Goal: Transaction & Acquisition: Obtain resource

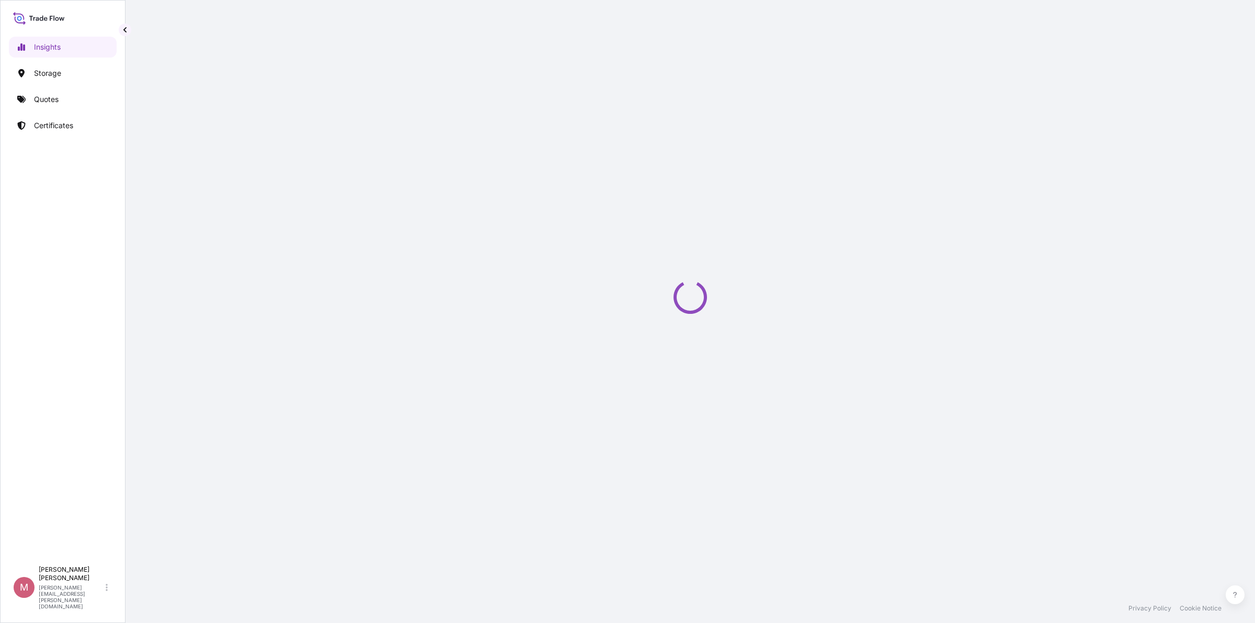
select select "2025"
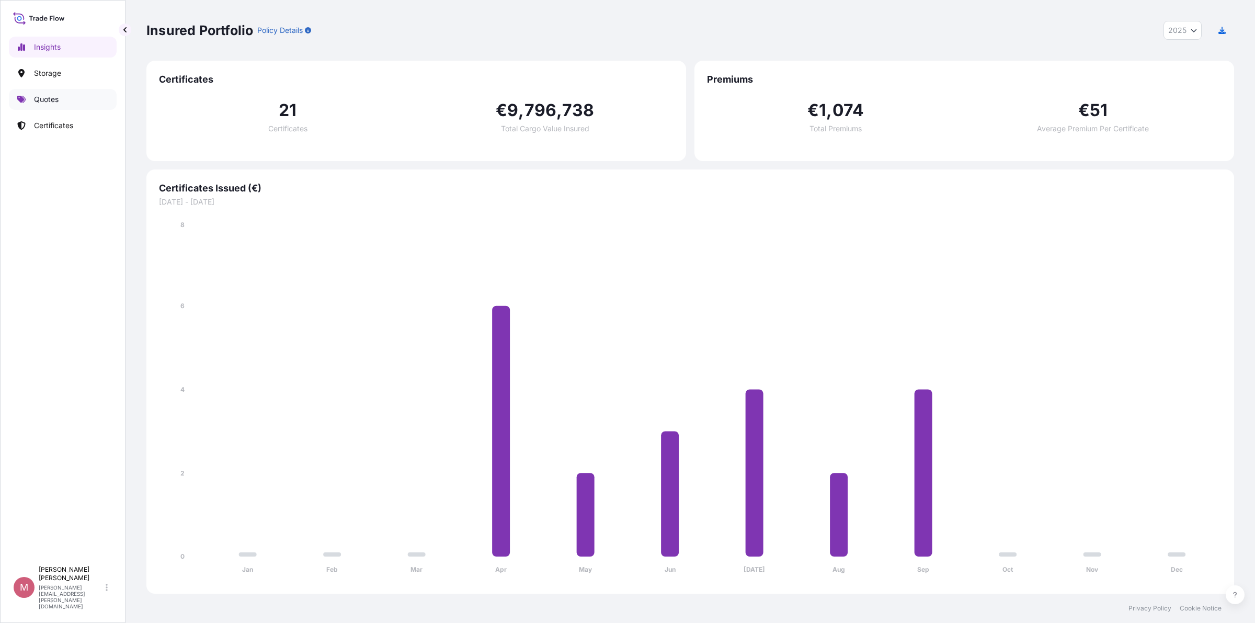
click at [67, 98] on link "Quotes" at bounding box center [63, 99] width 108 height 21
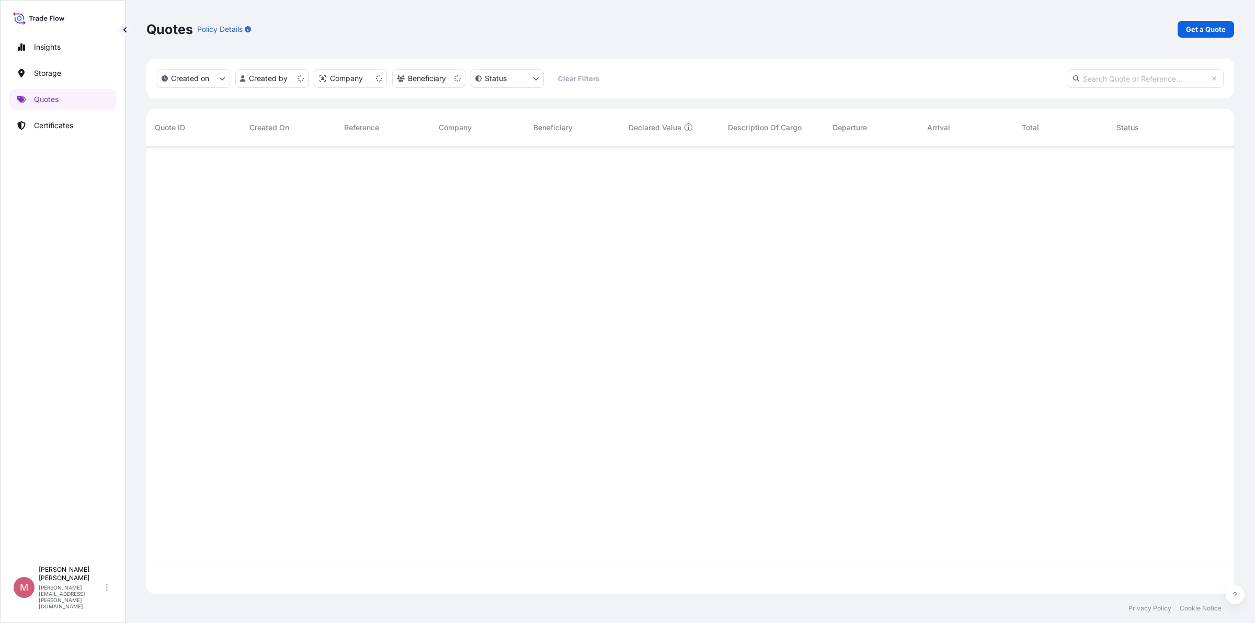
scroll to position [443, 1078]
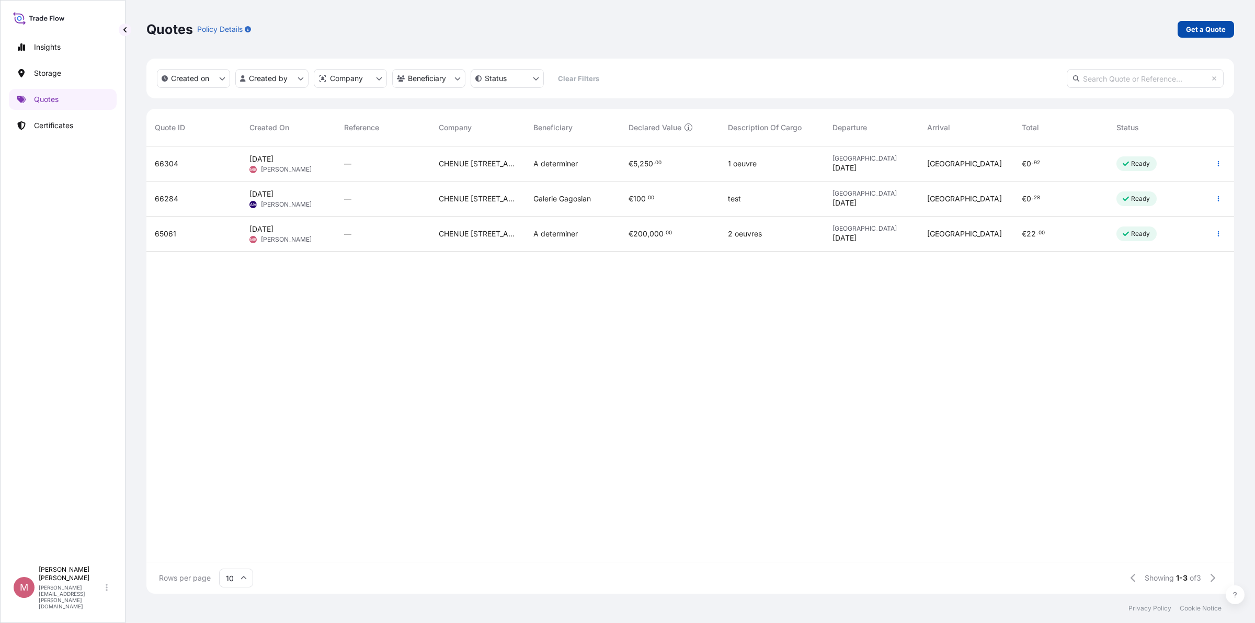
click at [1219, 30] on p "Get a Quote" at bounding box center [1206, 29] width 40 height 10
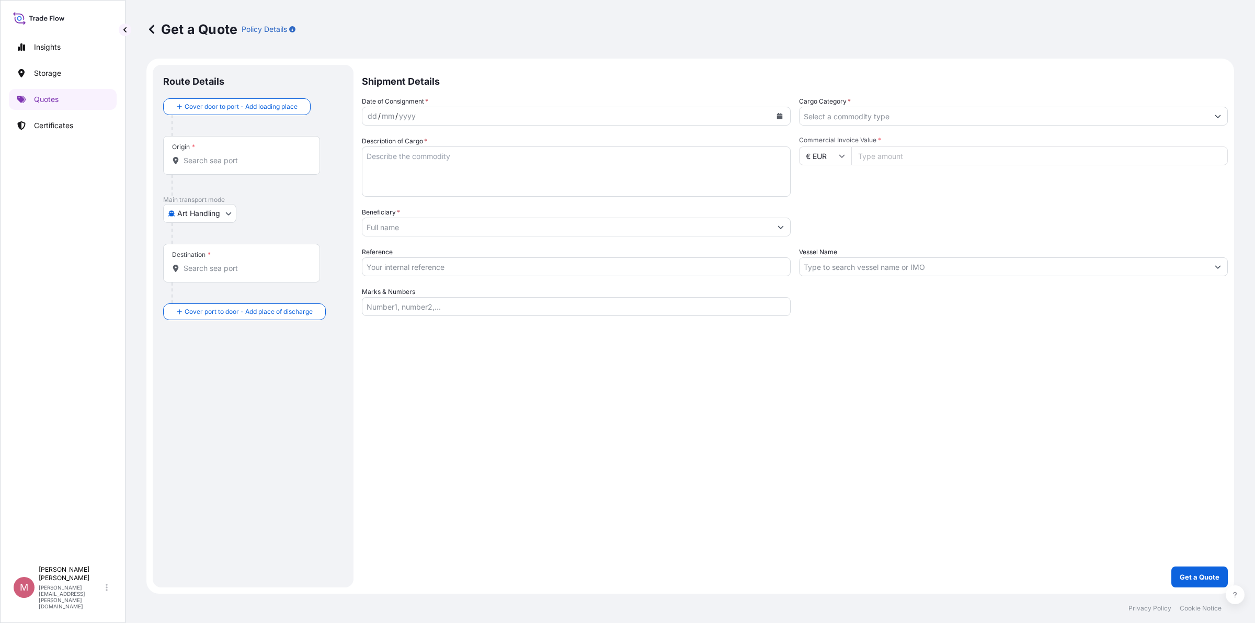
click at [221, 212] on body "Insights Storage Quotes Certificates M [PERSON_NAME] [PERSON_NAME][EMAIL_ADDRES…" at bounding box center [627, 311] width 1255 height 623
click at [226, 280] on div "Land / Air" at bounding box center [214, 278] width 94 height 19
select select "Land / Air"
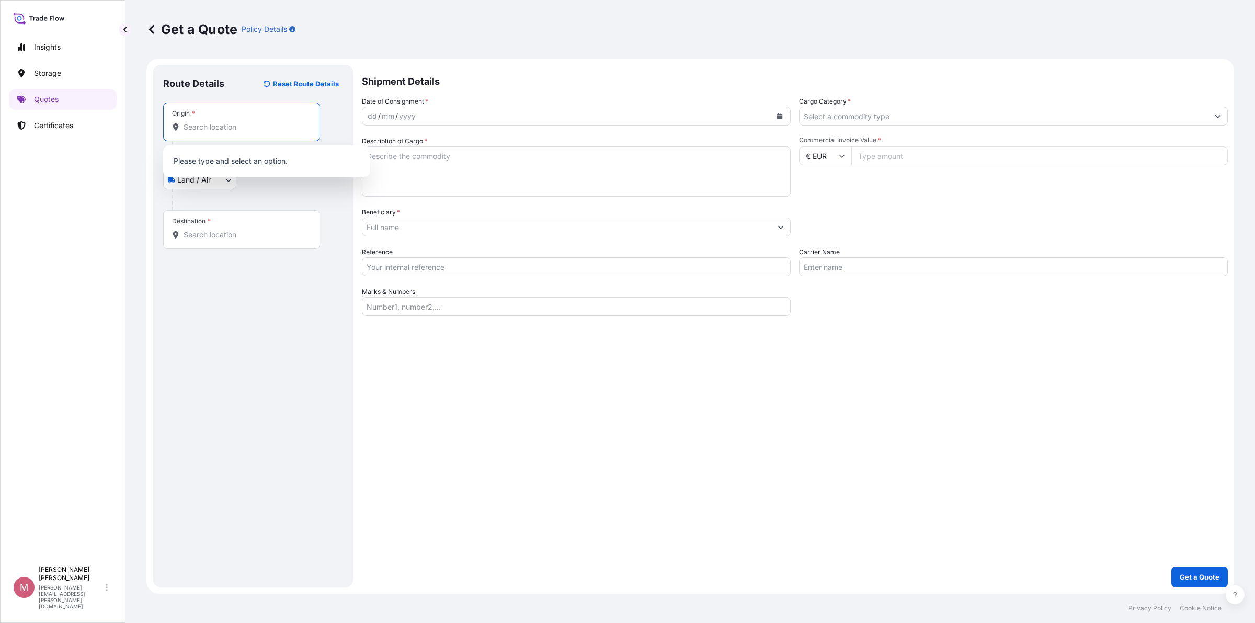
click at [247, 129] on input "Origin *" at bounding box center [245, 127] width 123 height 10
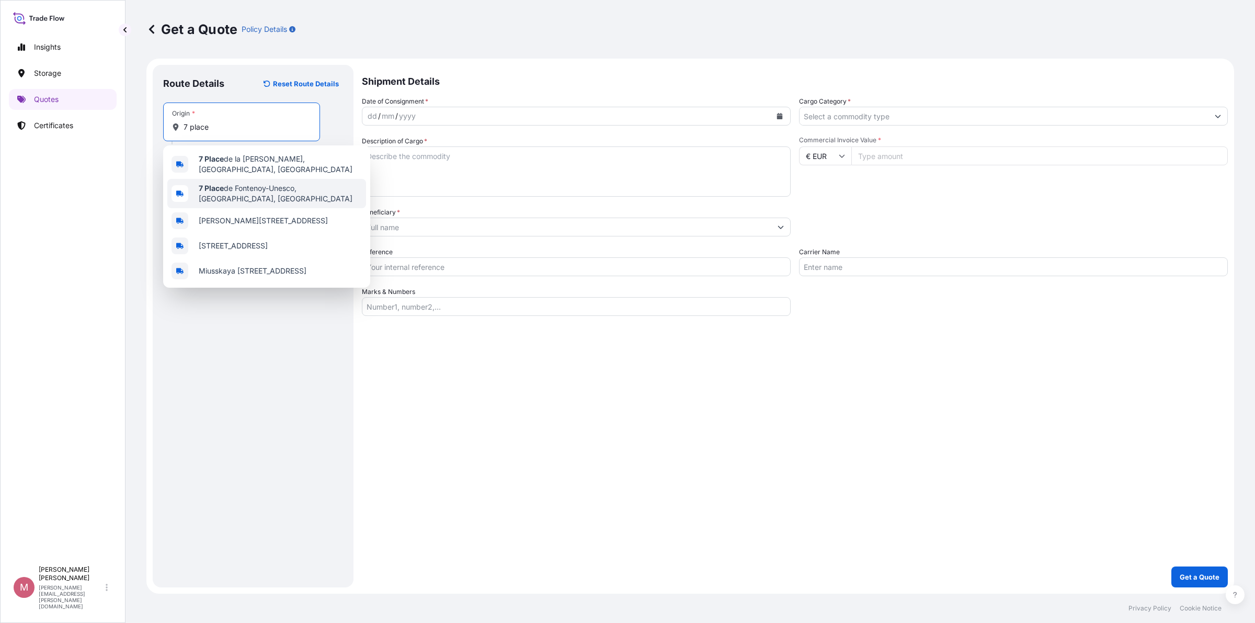
click at [304, 186] on span "[STREET_ADDRESS]" at bounding box center [280, 193] width 163 height 21
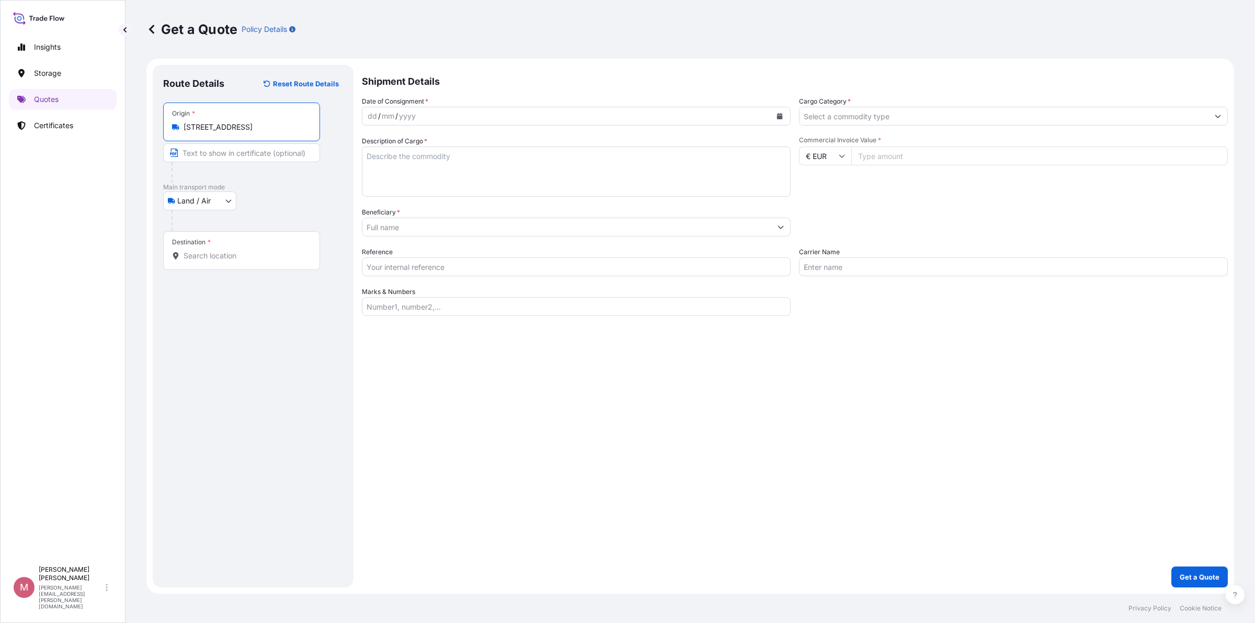
type input "[STREET_ADDRESS]"
click at [246, 259] on input "Destination *" at bounding box center [245, 256] width 123 height 10
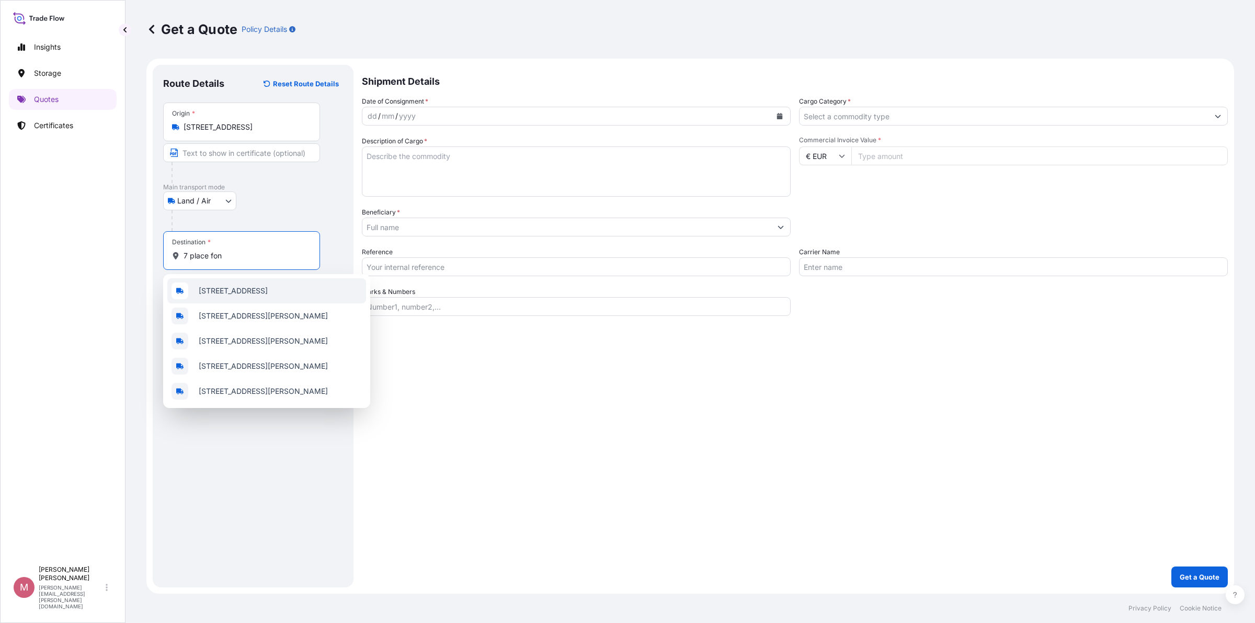
click at [246, 294] on span "[STREET_ADDRESS]" at bounding box center [233, 291] width 69 height 10
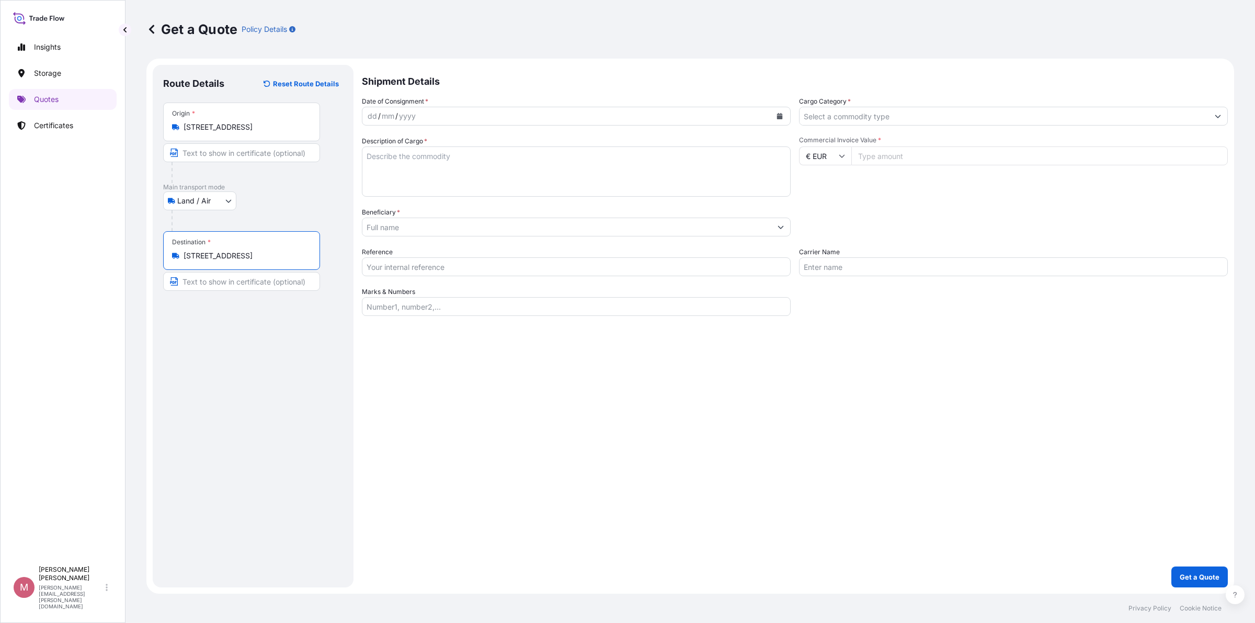
type input "[STREET_ADDRESS]"
click at [739, 114] on div "dd / mm / yyyy" at bounding box center [566, 116] width 409 height 19
click at [777, 117] on icon "Calendar" at bounding box center [780, 116] width 6 height 6
click at [458, 241] on div "26" at bounding box center [459, 243] width 19 height 19
click at [883, 118] on input "Cargo Category *" at bounding box center [1004, 116] width 409 height 19
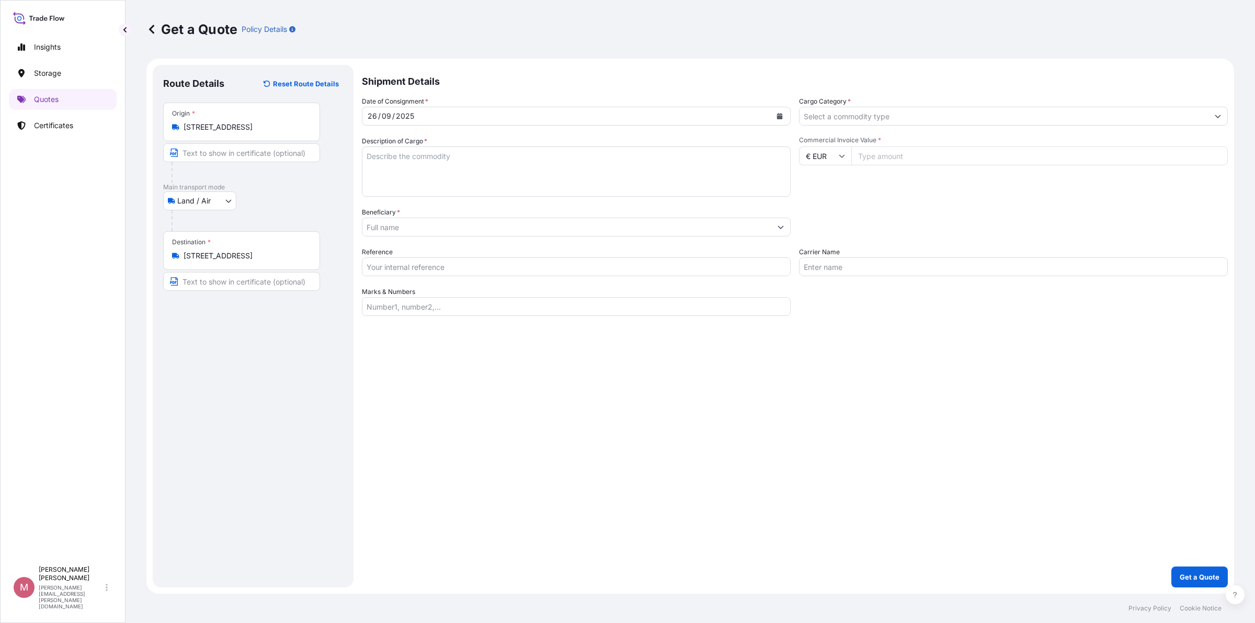
click at [1002, 108] on input "Cargo Category *" at bounding box center [1004, 116] width 409 height 19
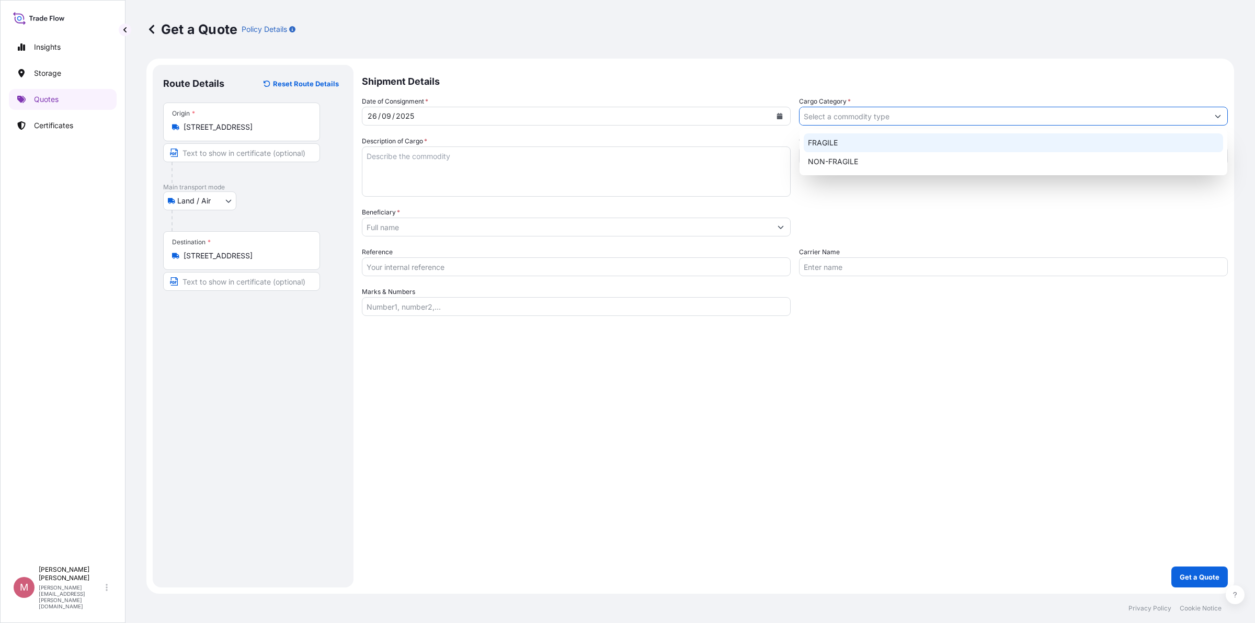
click at [875, 143] on div "FRAGILE" at bounding box center [1013, 142] width 419 height 19
type input "FRAGILE"
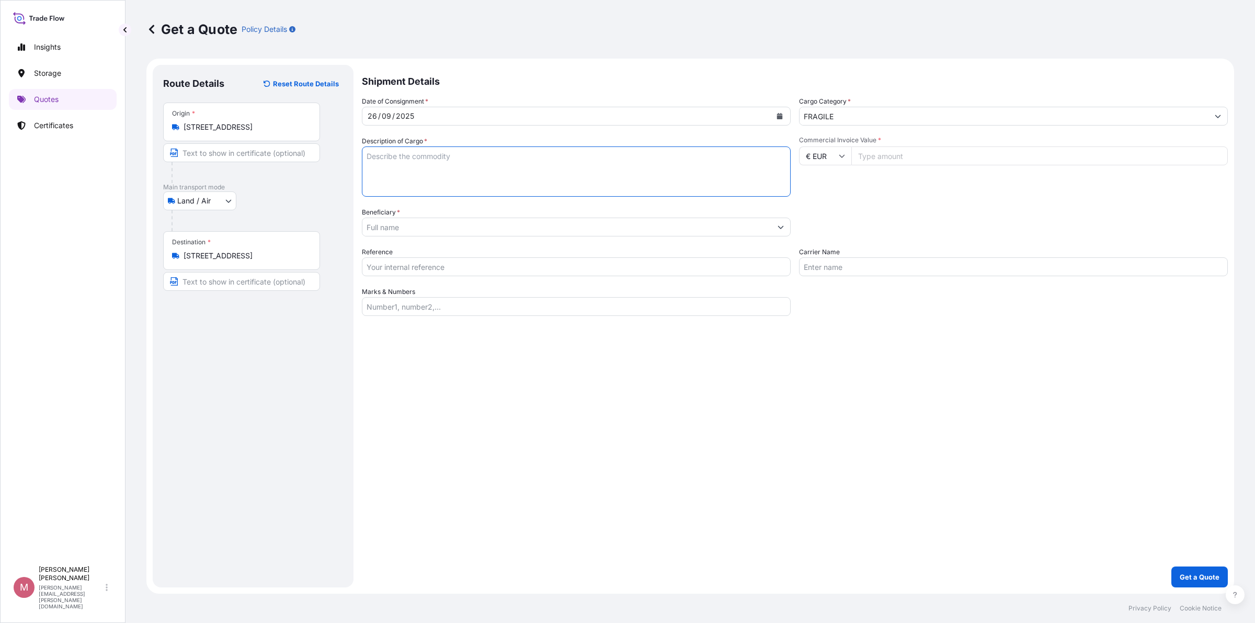
click at [437, 160] on textarea "Description of Cargo *" at bounding box center [576, 171] width 429 height 50
click at [473, 171] on textarea "Description of Cargo *" at bounding box center [576, 171] width 429 height 50
paste textarea "4 Oeuvres + 1 socle"
type textarea "4 Oeuvres + 1 socle"
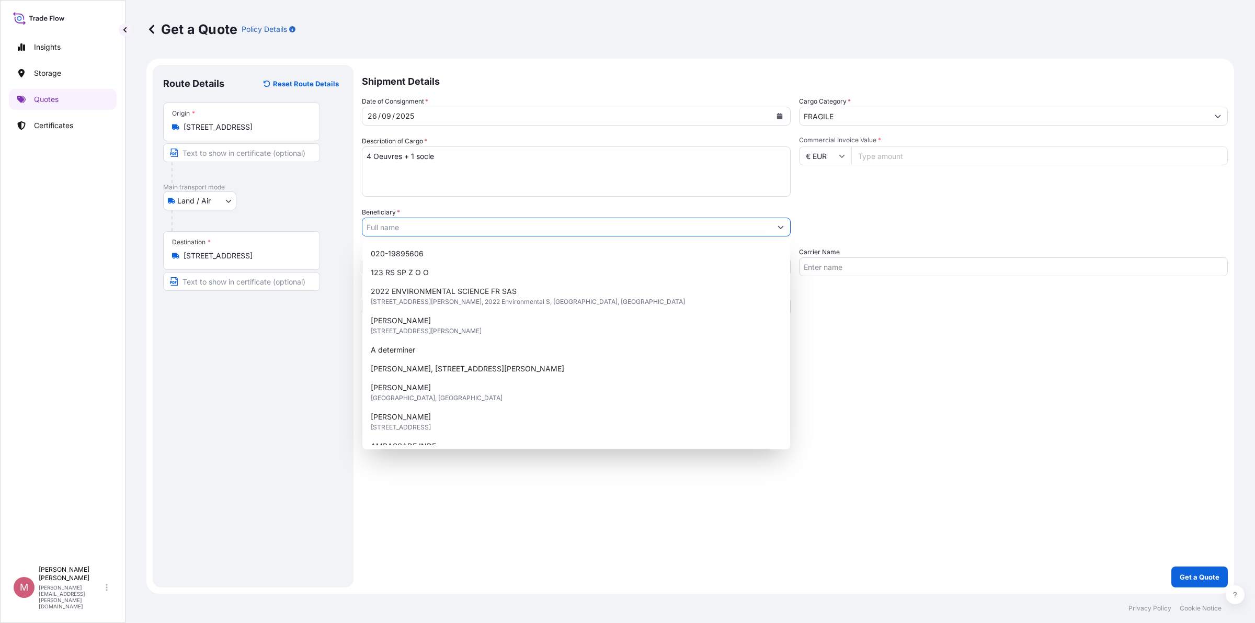
click at [442, 228] on input "Beneficiary *" at bounding box center [566, 227] width 409 height 19
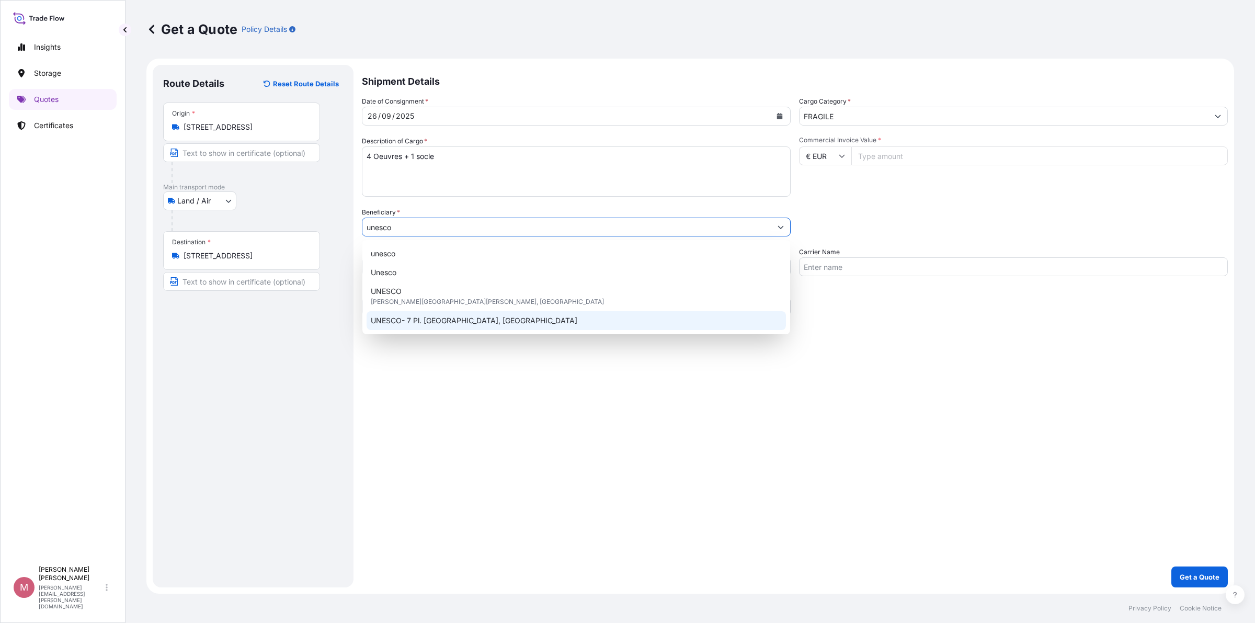
click at [469, 322] on span "UNESCO- 7 Pl. [GEOGRAPHIC_DATA], [GEOGRAPHIC_DATA]" at bounding box center [474, 320] width 207 height 10
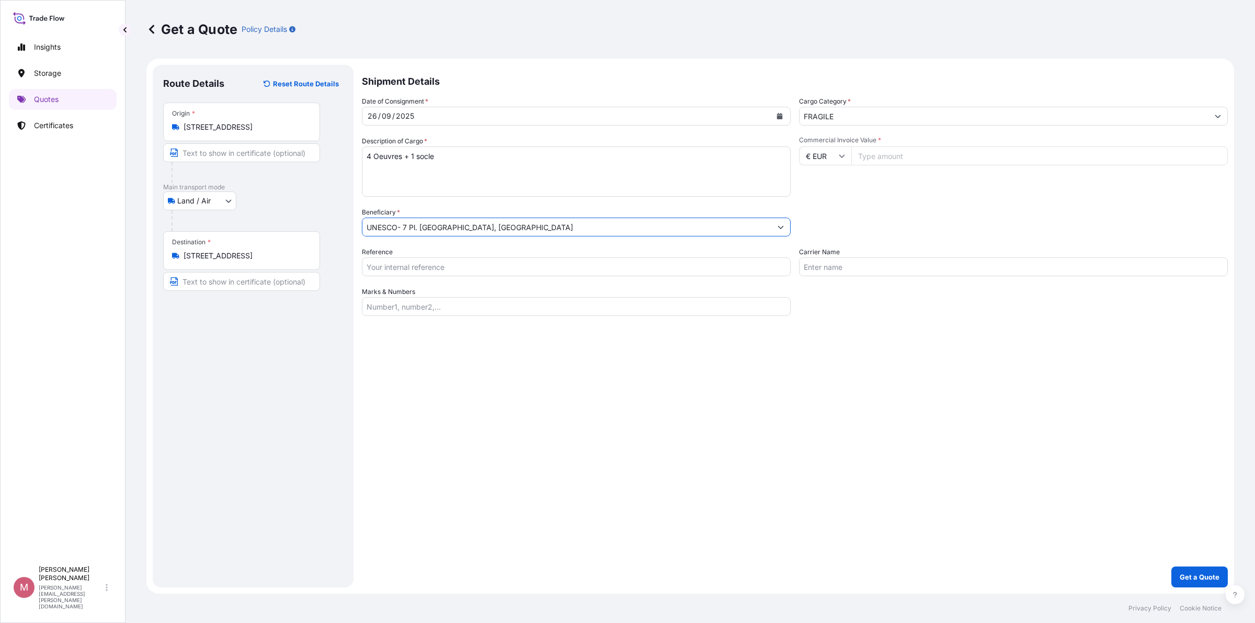
type input "UNESCO- 7 Pl. [GEOGRAPHIC_DATA], [GEOGRAPHIC_DATA]"
click at [450, 271] on input "Reference" at bounding box center [576, 266] width 429 height 19
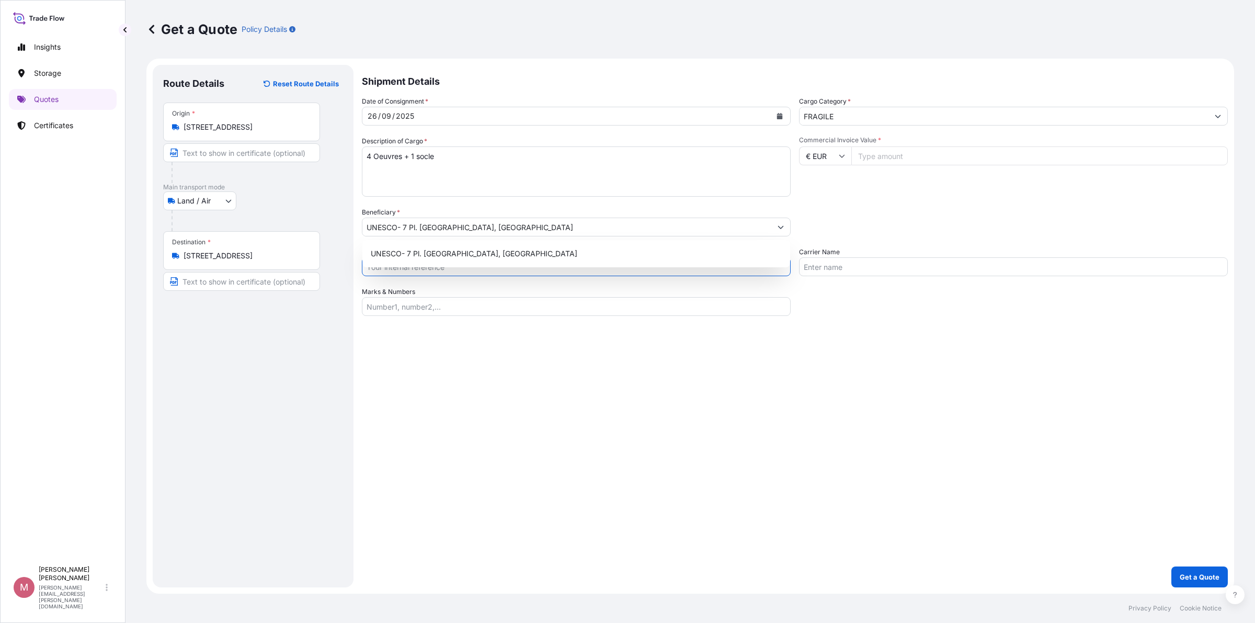
paste input "C-033886"
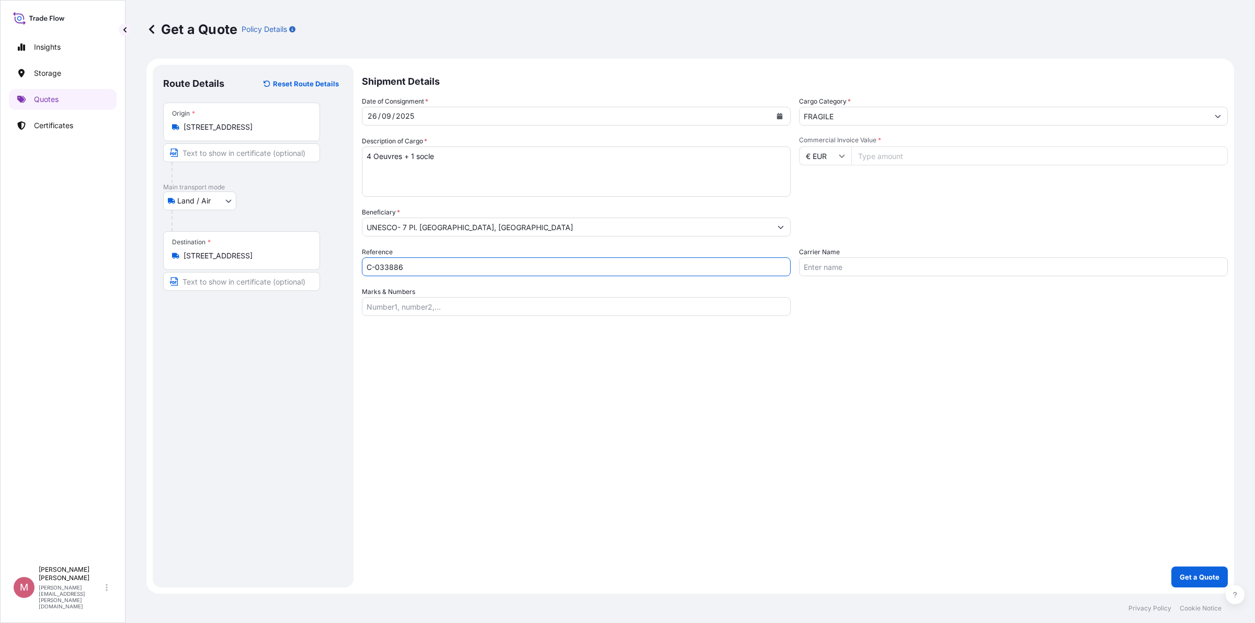
type input "C-033886"
click at [950, 150] on input "Commercial Invoice Value *" at bounding box center [1040, 155] width 377 height 19
paste input "112792000"
type input "112792000"
click at [958, 336] on div "Shipment Details Date of Consignment * [DATE] Cargo Category * FRAGILE Descript…" at bounding box center [795, 326] width 866 height 523
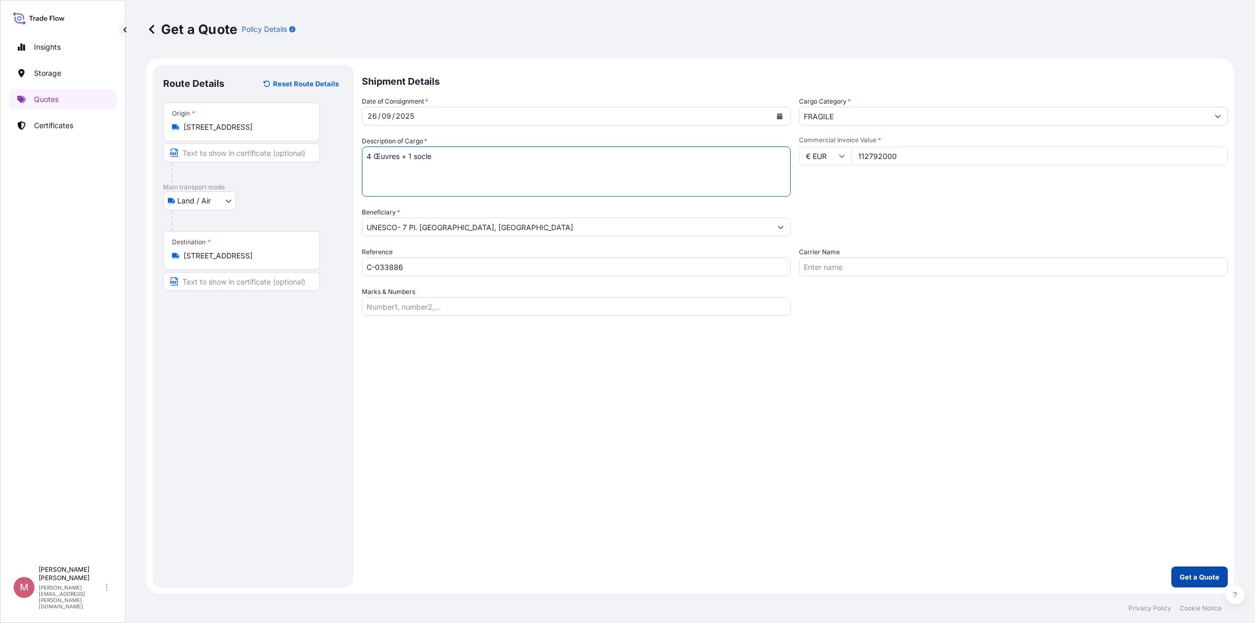
type textarea "4 Œuvres + 1 socle"
click at [1205, 579] on p "Get a Quote" at bounding box center [1200, 577] width 40 height 10
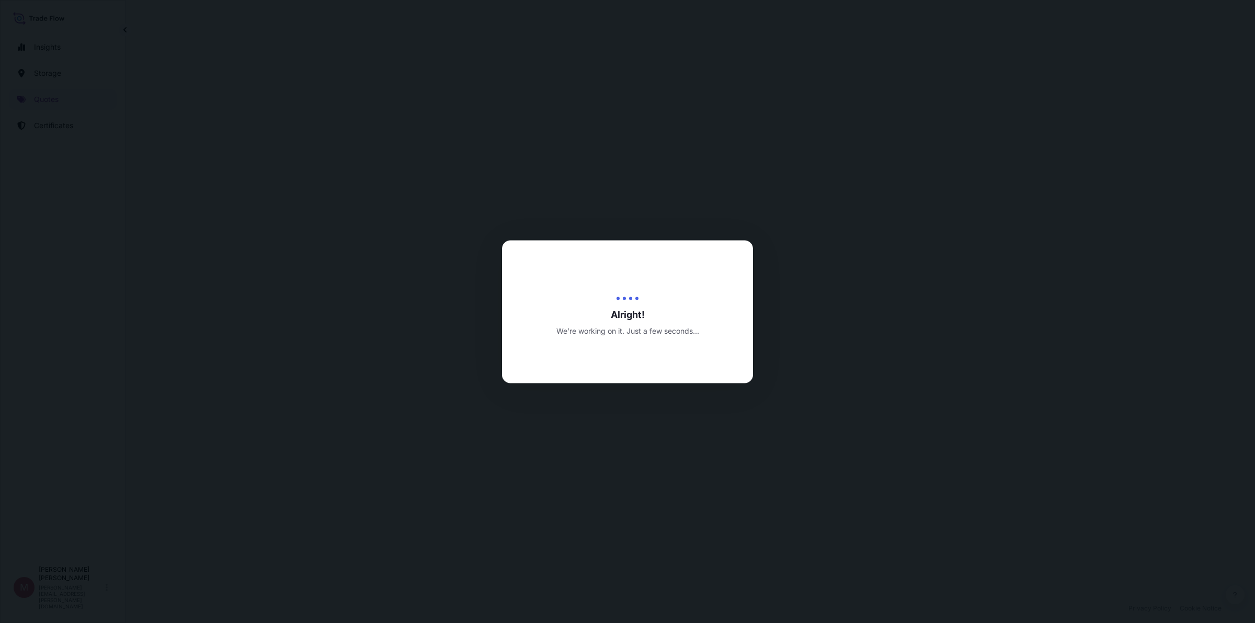
select select "Land / Air"
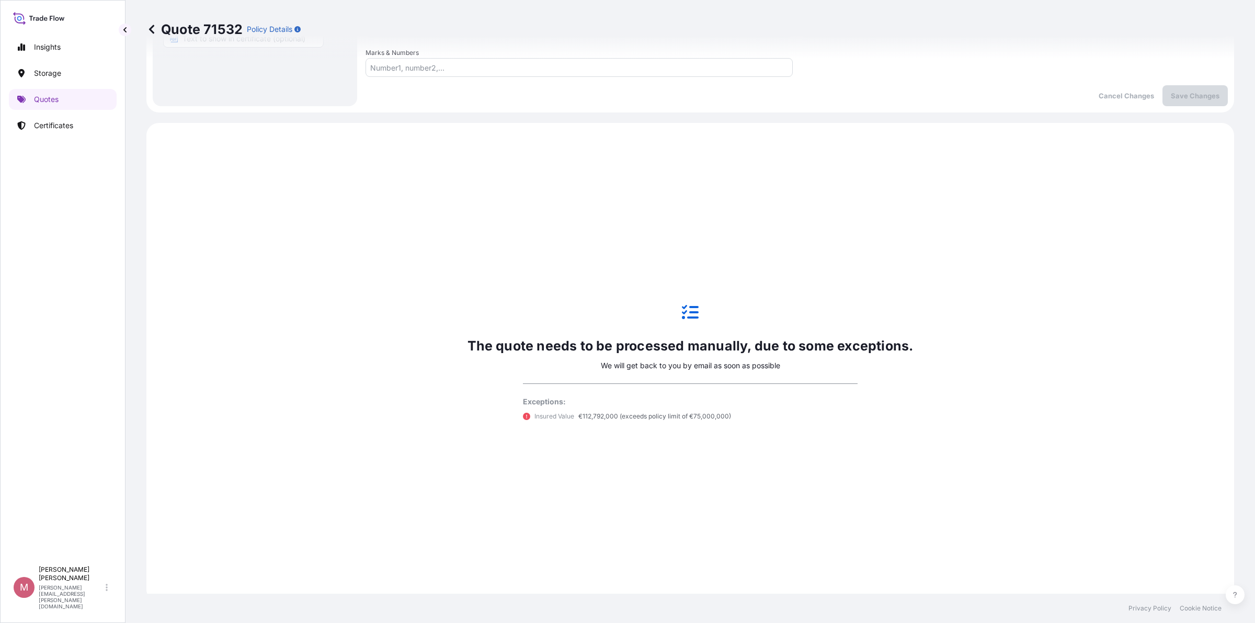
scroll to position [247, 0]
